Goal: Navigation & Orientation: Find specific page/section

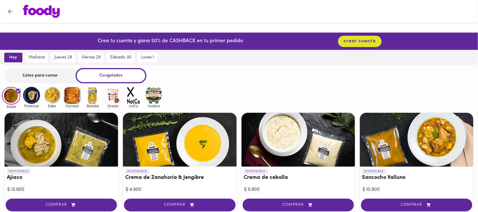
click at [34, 98] on img at bounding box center [31, 95] width 18 height 18
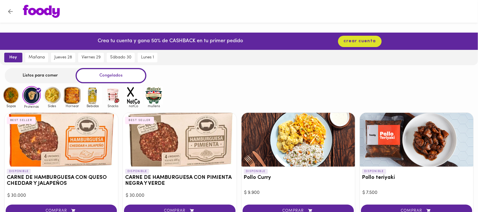
click at [8, 99] on img at bounding box center [11, 95] width 18 height 18
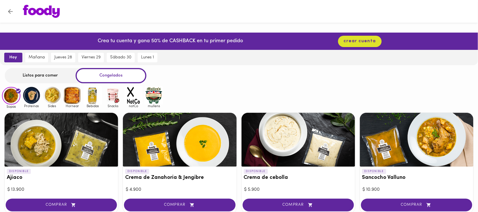
click at [74, 95] on img at bounding box center [72, 95] width 18 height 18
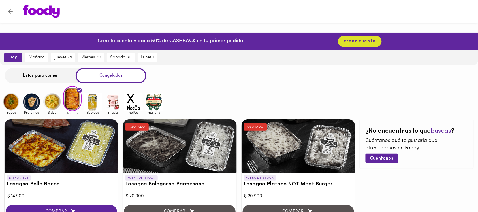
click at [91, 102] on img at bounding box center [93, 102] width 18 height 18
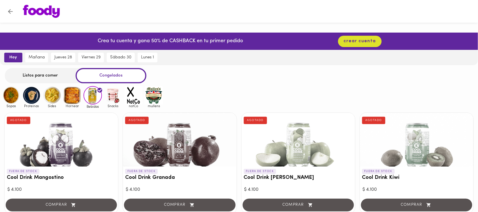
click at [56, 94] on img at bounding box center [52, 95] width 18 height 18
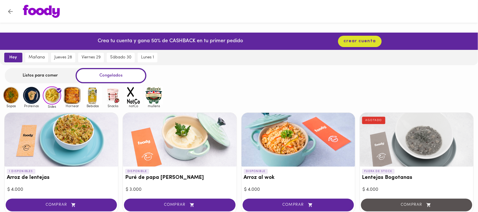
click at [32, 91] on img at bounding box center [31, 95] width 18 height 18
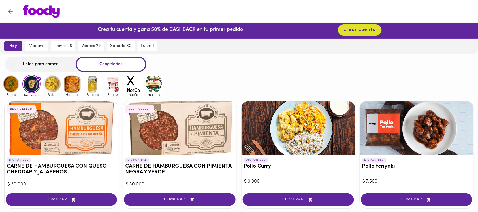
scroll to position [10, 0]
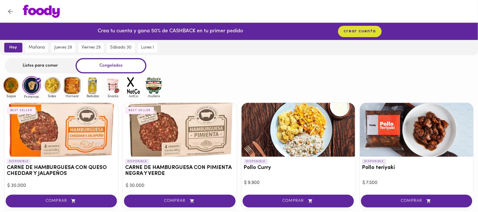
click at [9, 86] on img at bounding box center [11, 85] width 18 height 18
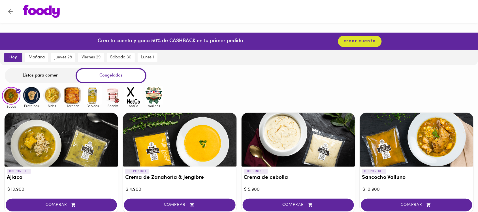
click at [31, 96] on img at bounding box center [31, 95] width 18 height 18
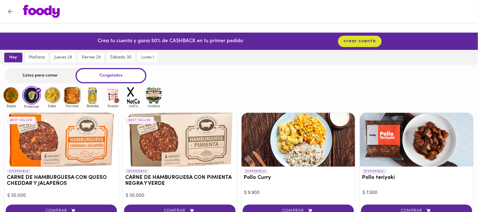
click at [47, 94] on img at bounding box center [52, 95] width 18 height 18
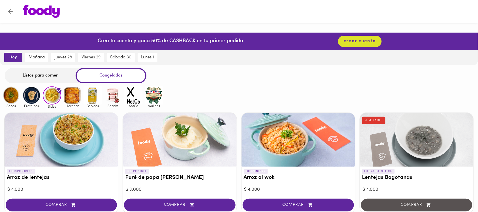
click at [74, 98] on img at bounding box center [72, 95] width 18 height 18
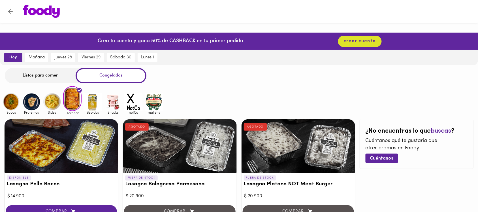
click at [8, 104] on img at bounding box center [11, 102] width 18 height 18
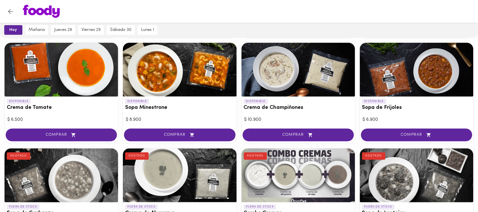
scroll to position [139, 0]
